Goal: Information Seeking & Learning: Find specific fact

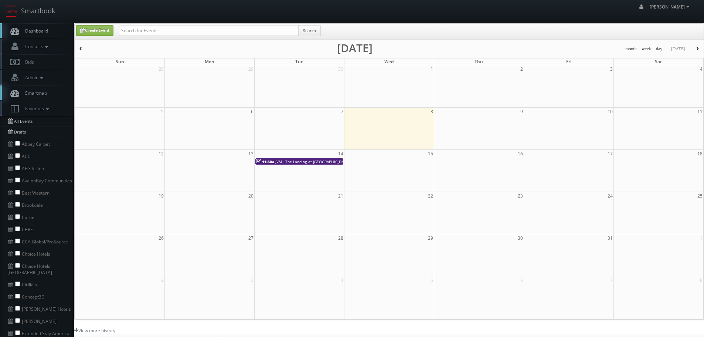
click at [166, 24] on div "Create Event Search" at bounding box center [389, 32] width 629 height 16
click at [169, 28] on input "text" at bounding box center [209, 31] width 180 height 10
type input "or337"
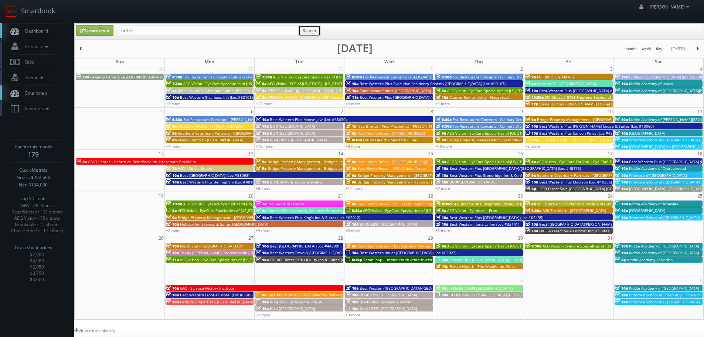
click at [318, 33] on button "Search" at bounding box center [309, 30] width 23 height 11
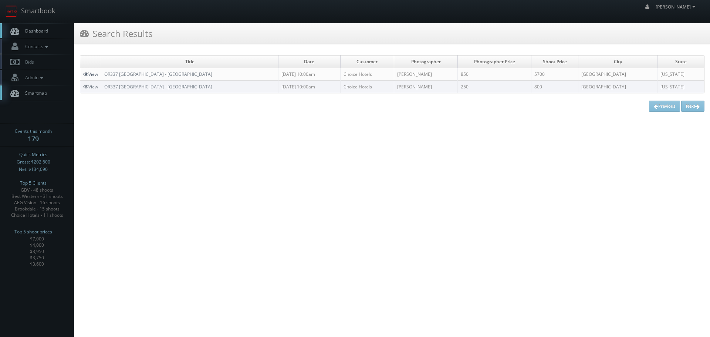
click at [90, 73] on link "View" at bounding box center [90, 74] width 15 height 6
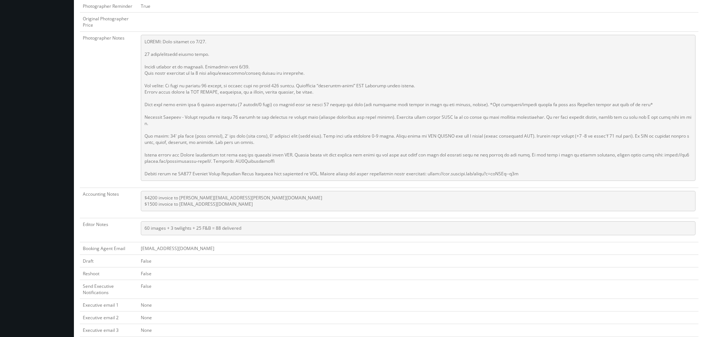
scroll to position [370, 0]
copy pre "kkolbu@cambriapearl.com"
drag, startPoint x: 242, startPoint y: 197, endPoint x: 181, endPoint y: 198, distance: 60.6
click at [181, 198] on pre "$4200 invoice to katie.bolcik@choicehotels.com $1500 invoice to kkolbu@cambriap…" at bounding box center [418, 200] width 555 height 20
click at [313, 190] on pre "$4200 invoice to katie.bolcik@choicehotels.com $1500 invoice to kkolbu@cambriap…" at bounding box center [418, 200] width 555 height 20
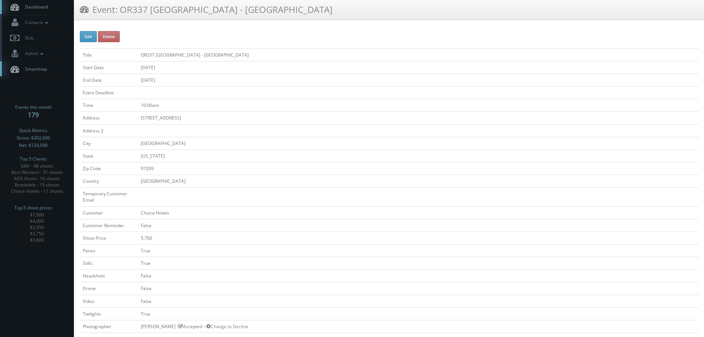
scroll to position [0, 0]
